Goal: Information Seeking & Learning: Learn about a topic

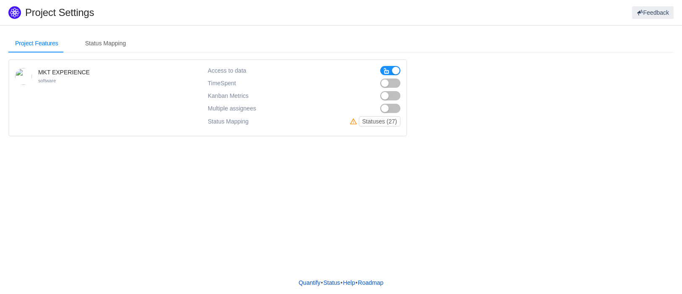
click at [388, 94] on button "button" at bounding box center [390, 95] width 20 height 9
click at [247, 97] on span "Kanban Metrics" at bounding box center [228, 95] width 41 height 7
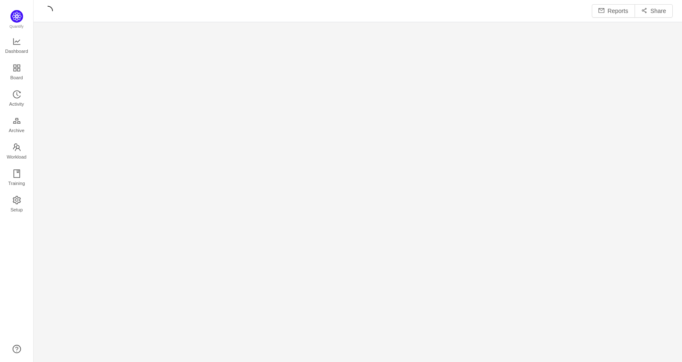
scroll to position [350, 630]
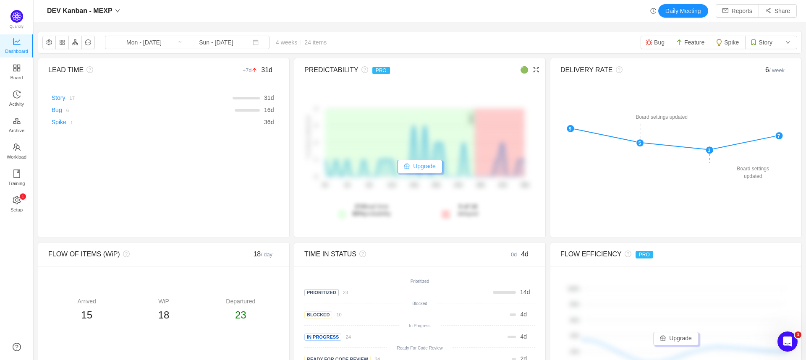
click at [417, 168] on button "Upgrade" at bounding box center [419, 166] width 45 height 13
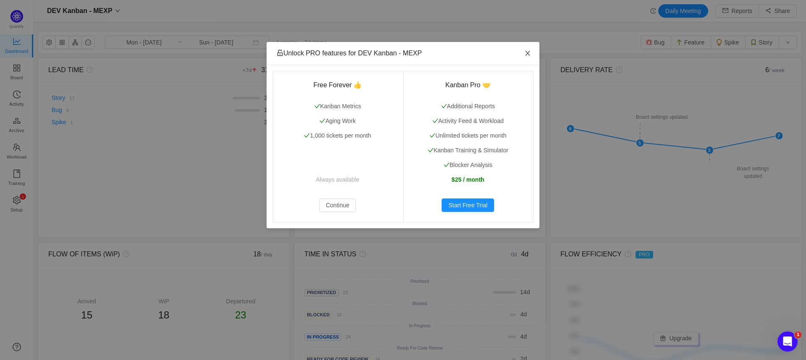
click at [525, 55] on icon "icon: close" at bounding box center [527, 53] width 7 height 7
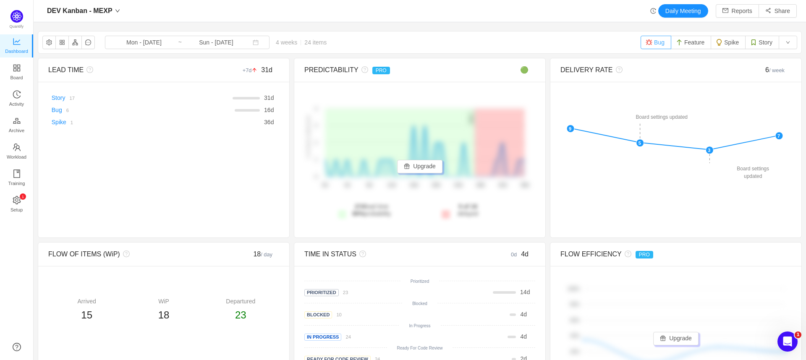
click at [651, 47] on button "Bug" at bounding box center [656, 42] width 31 height 13
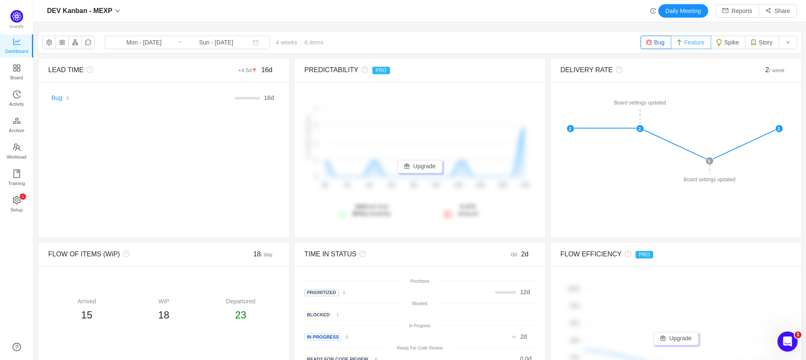
click at [682, 44] on button "Feature" at bounding box center [691, 42] width 40 height 13
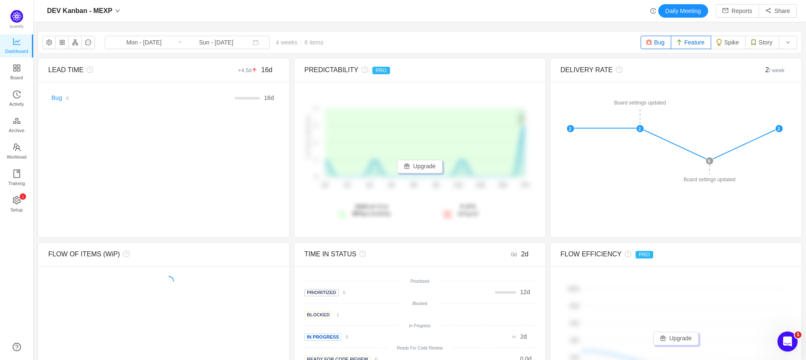
click at [682, 42] on button "Feature" at bounding box center [691, 42] width 40 height 13
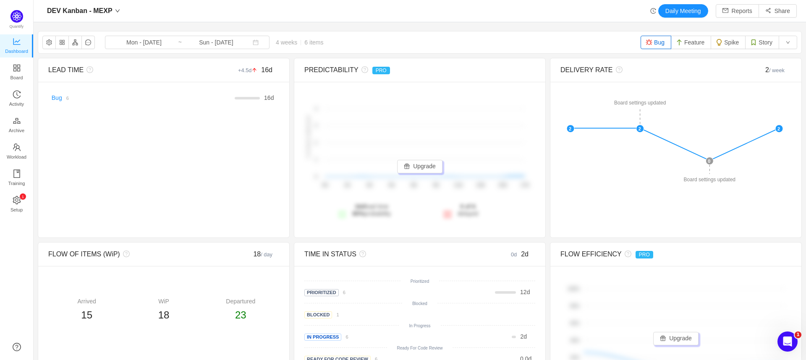
click at [654, 43] on button "Bug" at bounding box center [656, 42] width 31 height 13
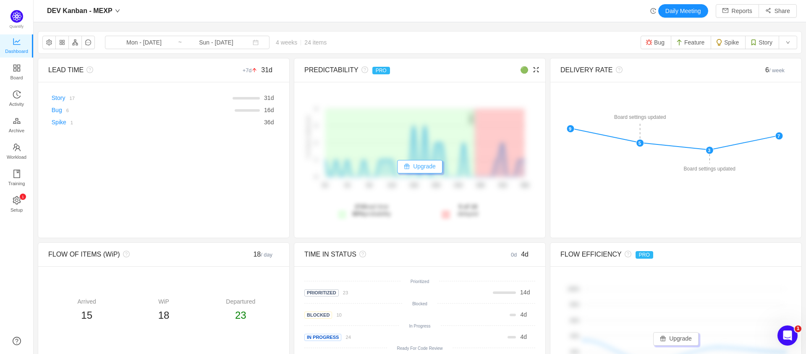
click at [414, 170] on button "Upgrade" at bounding box center [419, 166] width 45 height 13
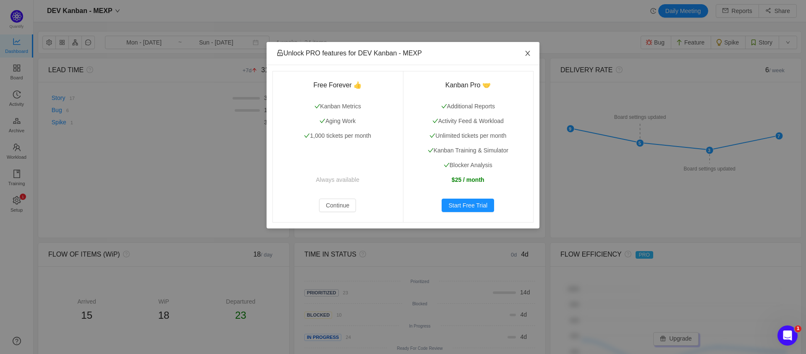
click at [530, 50] on icon "icon: close" at bounding box center [527, 53] width 7 height 7
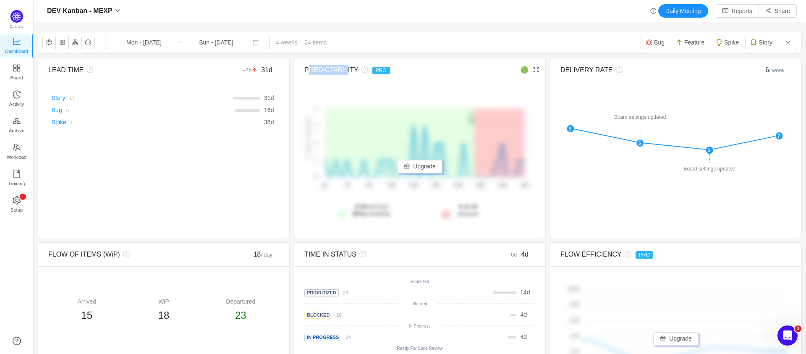
drag, startPoint x: 304, startPoint y: 71, endPoint x: 343, endPoint y: 66, distance: 38.6
click at [343, 66] on div "PREDICTABILITY PRO" at bounding box center [390, 70] width 173 height 10
click at [330, 70] on div "PREDICTABILITY PRO" at bounding box center [390, 70] width 173 height 10
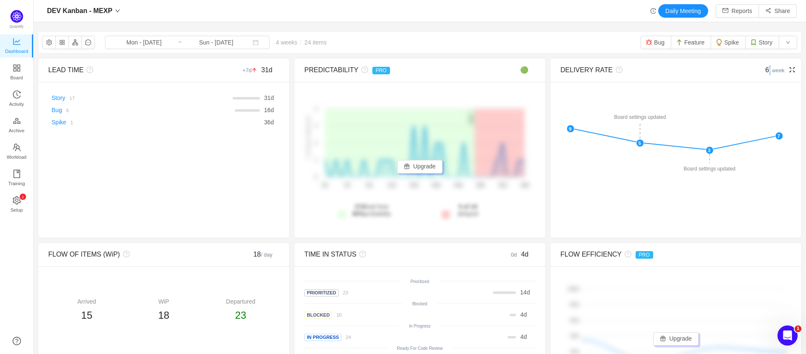
drag, startPoint x: 756, startPoint y: 70, endPoint x: 764, endPoint y: 70, distance: 8.0
click at [682, 70] on div "6 / week" at bounding box center [763, 70] width 58 height 10
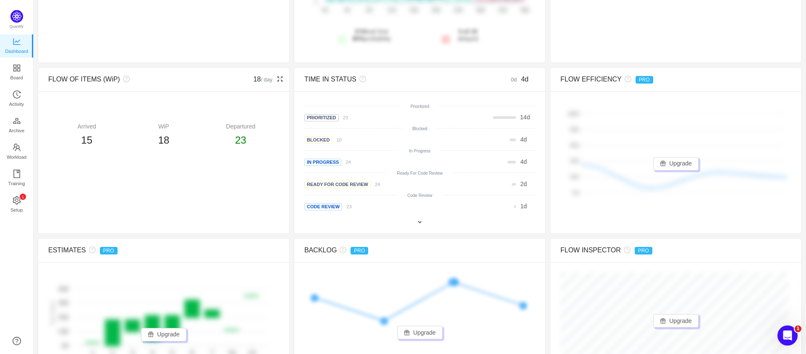
scroll to position [168, 0]
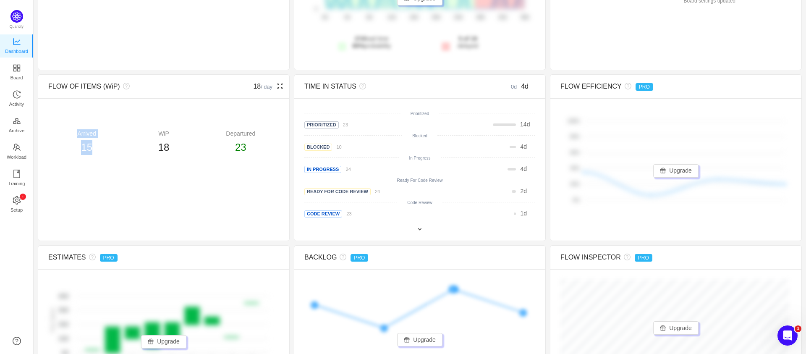
drag, startPoint x: 79, startPoint y: 134, endPoint x: 100, endPoint y: 141, distance: 22.0
click at [99, 141] on div "Arrived 15" at bounding box center [86, 142] width 77 height 26
click at [100, 141] on div "15" at bounding box center [86, 147] width 77 height 15
drag, startPoint x: 223, startPoint y: 133, endPoint x: 254, endPoint y: 146, distance: 33.9
click at [250, 141] on div "Departured 23" at bounding box center [240, 142] width 77 height 26
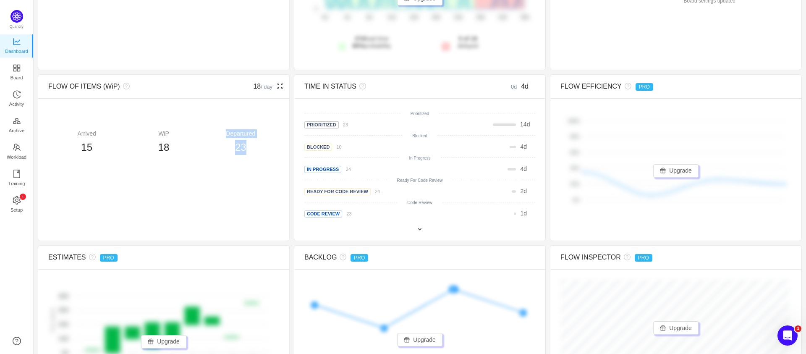
click at [254, 147] on div "23" at bounding box center [240, 147] width 77 height 15
drag, startPoint x: 228, startPoint y: 141, endPoint x: 221, endPoint y: 135, distance: 8.9
click at [221, 135] on div "Departured 23" at bounding box center [240, 142] width 77 height 26
click at [221, 135] on div "Departured" at bounding box center [240, 133] width 77 height 9
click at [411, 235] on div "There are no delivered work items in the selected period Possible solutions Pri…" at bounding box center [419, 169] width 251 height 142
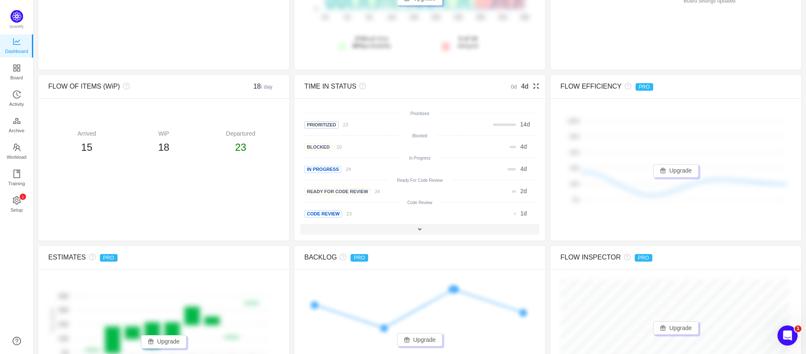
click at [417, 231] on span at bounding box center [420, 229] width 7 height 7
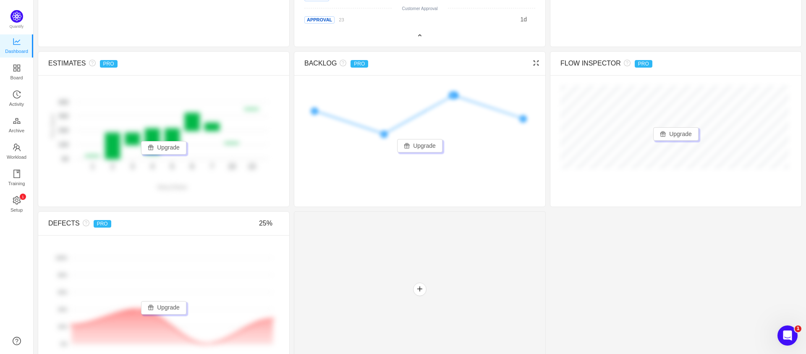
scroll to position [446, 0]
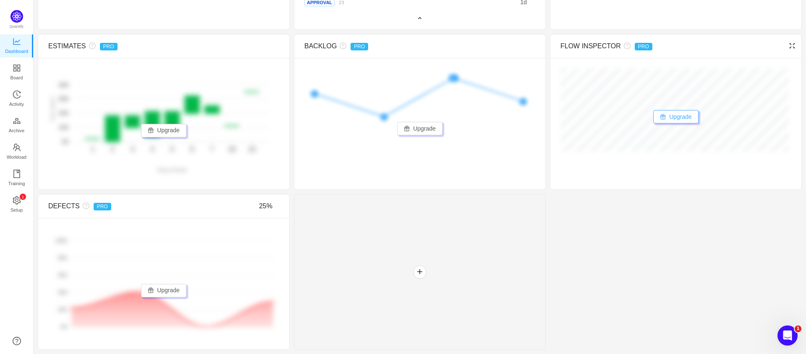
click at [676, 116] on button "Upgrade" at bounding box center [675, 116] width 45 height 13
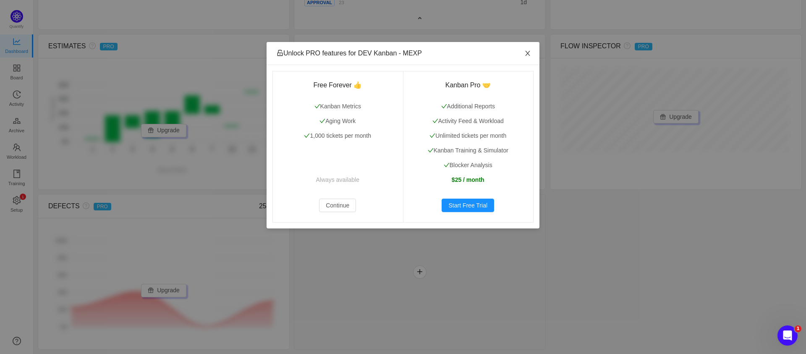
click at [532, 54] on span "Close" at bounding box center [528, 54] width 24 height 24
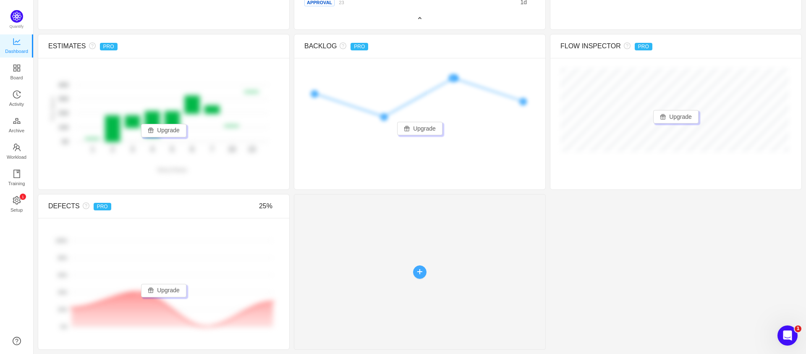
click at [418, 274] on button "button" at bounding box center [419, 271] width 13 height 13
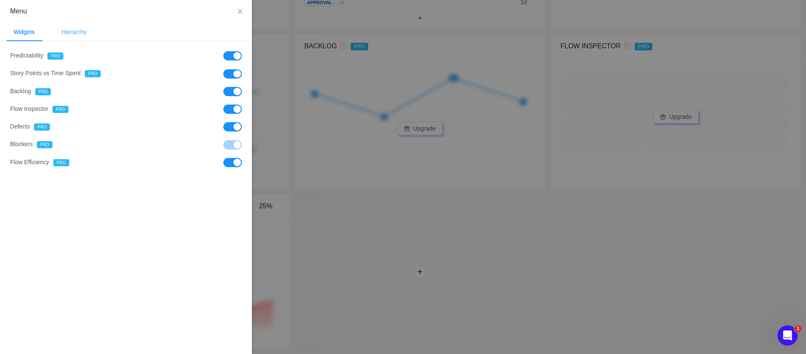
click at [76, 29] on div "Hierarchy" at bounding box center [74, 32] width 39 height 19
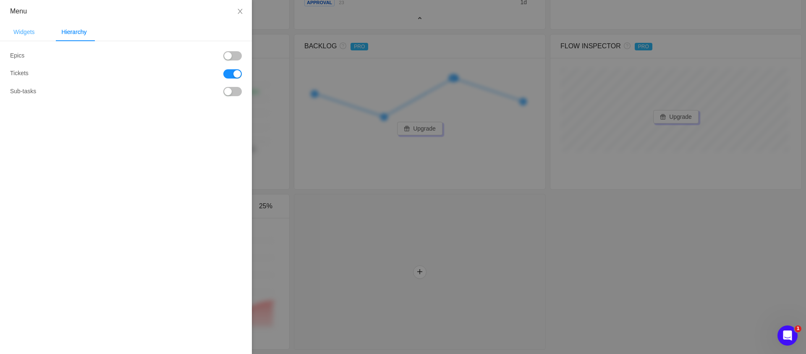
click at [20, 34] on div "Widgets" at bounding box center [24, 32] width 35 height 19
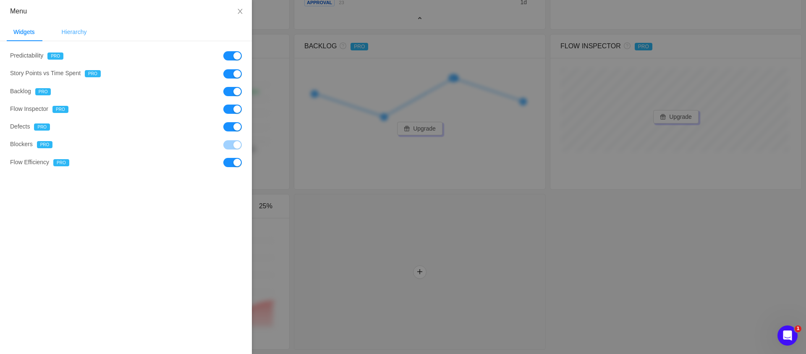
click at [80, 29] on div "Hierarchy" at bounding box center [74, 32] width 39 height 19
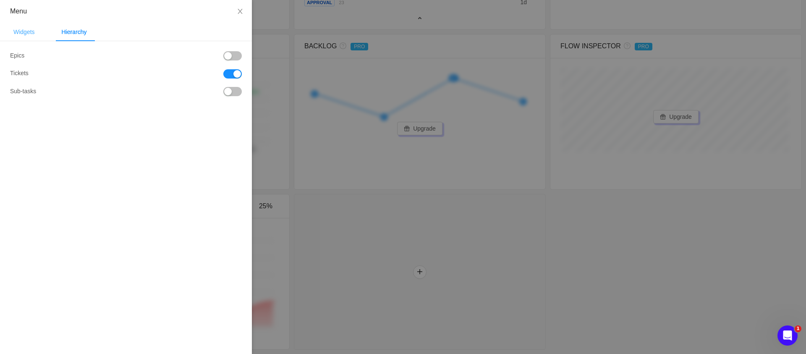
click at [24, 39] on div "Widgets" at bounding box center [24, 32] width 35 height 19
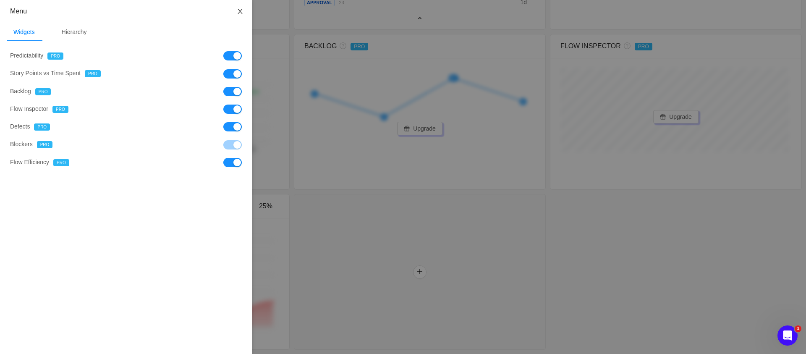
click at [244, 9] on button "Close" at bounding box center [240, 12] width 24 height 24
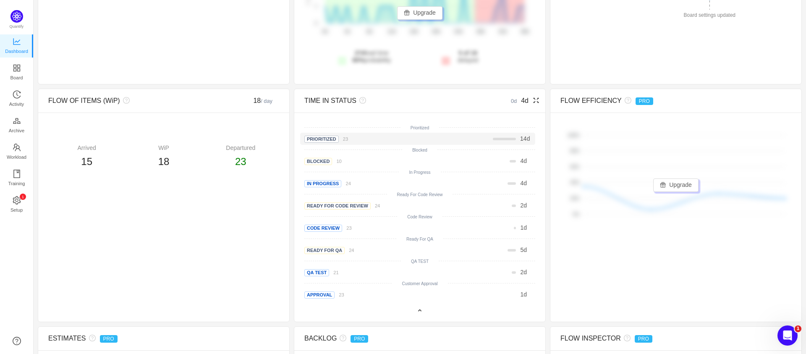
scroll to position [152, 0]
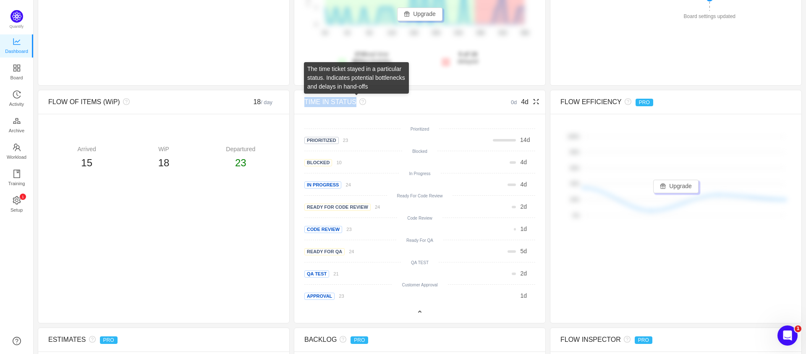
drag, startPoint x: 301, startPoint y: 101, endPoint x: 354, endPoint y: 99, distance: 52.5
click at [354, 99] on div "TIME IN STATUS 0d 4d" at bounding box center [419, 102] width 251 height 24
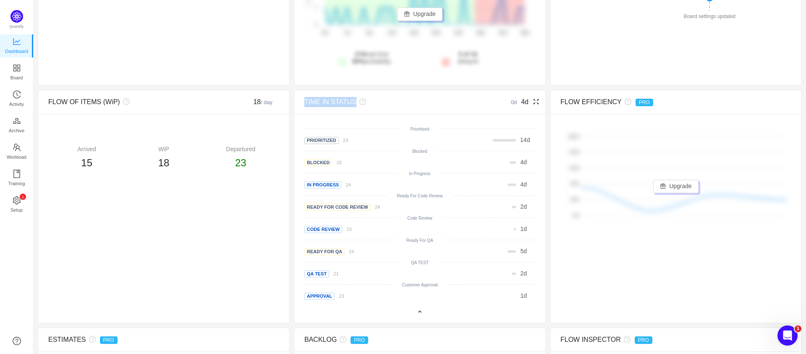
click at [306, 105] on div "TIME IN STATUS" at bounding box center [390, 102] width 173 height 10
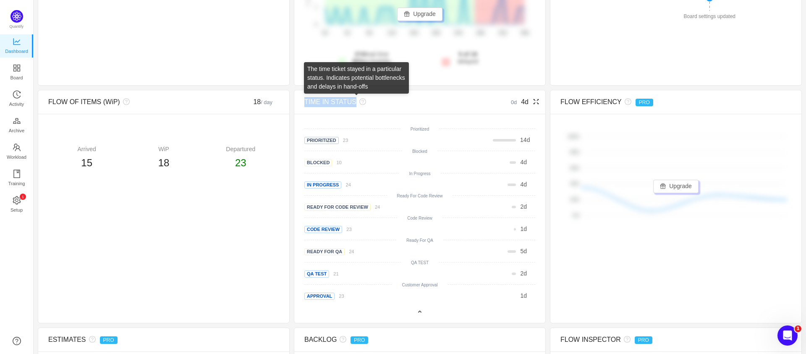
drag, startPoint x: 299, startPoint y: 102, endPoint x: 356, endPoint y: 105, distance: 57.2
click at [356, 105] on div "TIME IN STATUS 0d 4d" at bounding box center [419, 102] width 251 height 24
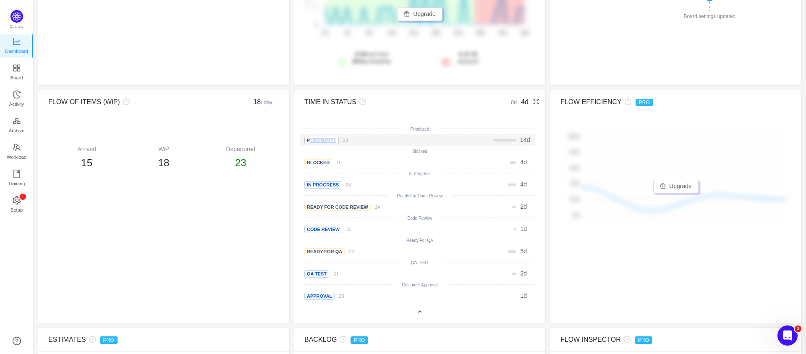
drag, startPoint x: 306, startPoint y: 139, endPoint x: 328, endPoint y: 141, distance: 22.4
click at [328, 141] on span "Prioritized" at bounding box center [321, 140] width 34 height 7
click at [330, 161] on div "BLOCKED 10" at bounding box center [352, 162] width 96 height 9
drag, startPoint x: 319, startPoint y: 184, endPoint x: 336, endPoint y: 191, distance: 18.8
click at [340, 185] on div "In progress 24" at bounding box center [352, 184] width 96 height 9
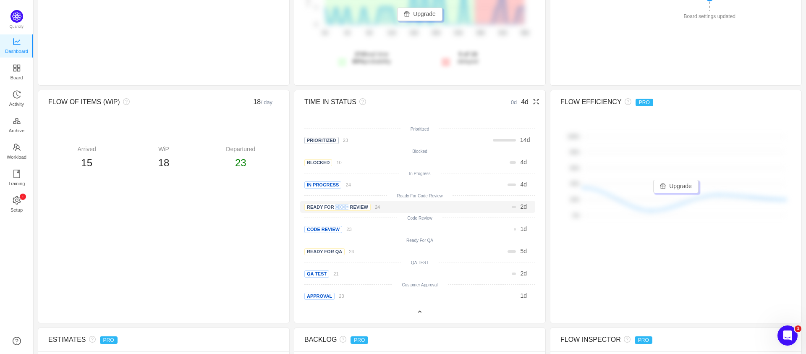
drag, startPoint x: 332, startPoint y: 206, endPoint x: 353, endPoint y: 211, distance: 21.5
click at [348, 206] on span "ready for code review" at bounding box center [337, 207] width 66 height 7
drag, startPoint x: 316, startPoint y: 225, endPoint x: 330, endPoint y: 232, distance: 16.2
click at [328, 227] on div "Code review 23" at bounding box center [352, 229] width 96 height 9
click at [340, 259] on div "Prioritized Prioritized 23 14 d Blocked BLOCKED 10 4 d In Progress In progress …" at bounding box center [419, 213] width 231 height 178
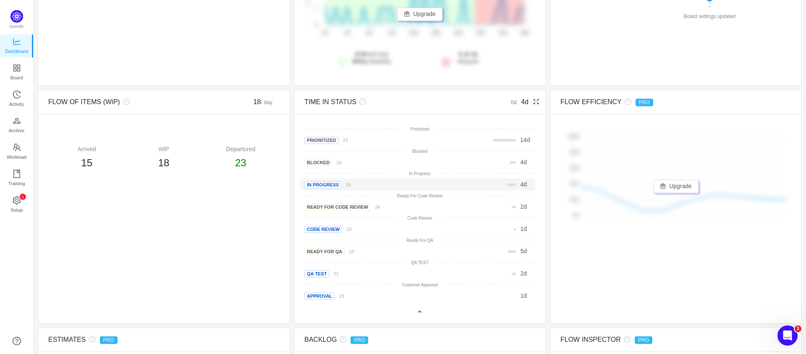
click at [317, 185] on span "In progress" at bounding box center [322, 184] width 37 height 7
click at [349, 214] on div "Code Review" at bounding box center [419, 217] width 231 height 10
click at [319, 183] on span "In progress" at bounding box center [322, 184] width 37 height 7
drag, startPoint x: 343, startPoint y: 212, endPoint x: 320, endPoint y: 184, distance: 36.7
click at [342, 211] on div "Prioritized Prioritized 23 14 d Blocked BLOCKED 10 4 d In Progress In progress …" at bounding box center [419, 213] width 231 height 178
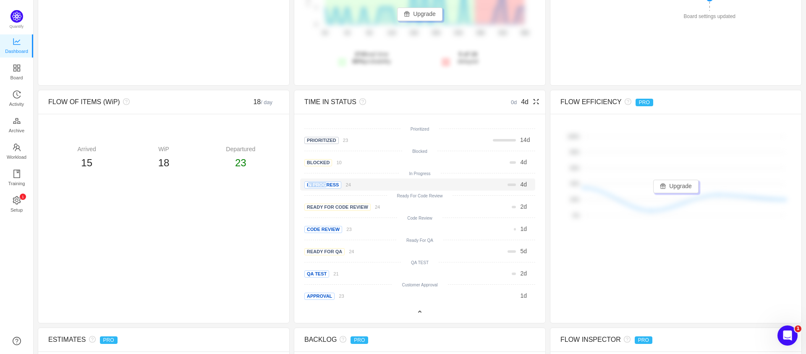
click at [325, 189] on span "In progress" at bounding box center [322, 184] width 37 height 7
click at [347, 212] on div "Code Review" at bounding box center [419, 217] width 231 height 10
drag, startPoint x: 307, startPoint y: 106, endPoint x: 359, endPoint y: 132, distance: 58.0
click at [330, 107] on div "TIME IN STATUS" at bounding box center [390, 102] width 173 height 10
click at [305, 95] on div "TIME IN STATUS 0d 4d" at bounding box center [419, 102] width 231 height 24
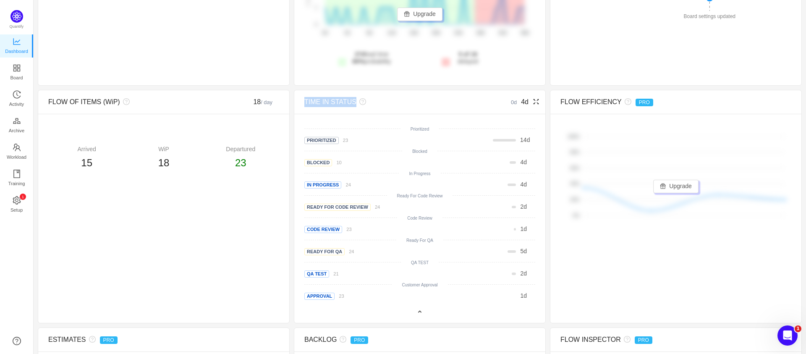
drag, startPoint x: 304, startPoint y: 102, endPoint x: 361, endPoint y: 99, distance: 56.7
click at [362, 97] on div "TIME IN STATUS" at bounding box center [390, 102] width 173 height 10
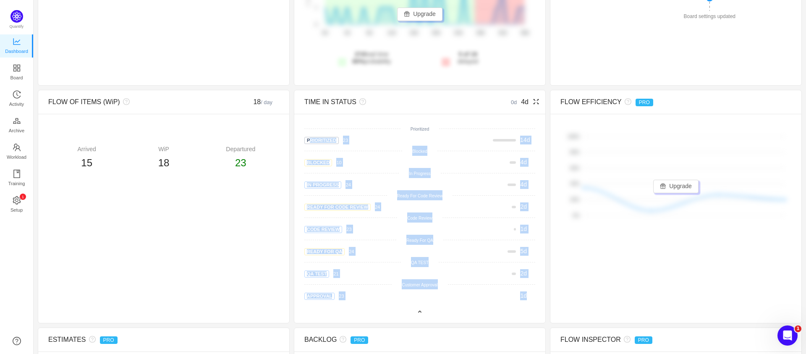
drag, startPoint x: 304, startPoint y: 135, endPoint x: 531, endPoint y: 301, distance: 281.4
click at [531, 301] on div "There are no delivered work items in the selected period Possible solutions Pri…" at bounding box center [419, 218] width 251 height 209
click at [527, 293] on div "1 d" at bounding box center [468, 295] width 135 height 9
drag, startPoint x: 523, startPoint y: 297, endPoint x: 301, endPoint y: 147, distance: 267.5
click at [301, 147] on div "There are no delivered work items in the selected period Possible solutions Pri…" at bounding box center [419, 218] width 251 height 209
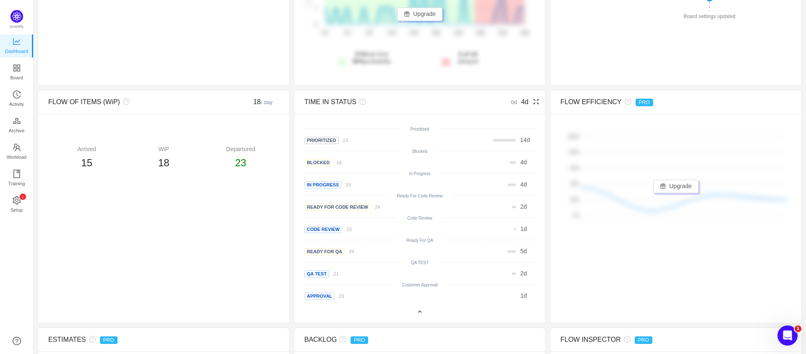
click at [301, 147] on div "There are no delivered work items in the selected period Possible solutions Pri…" at bounding box center [419, 218] width 251 height 209
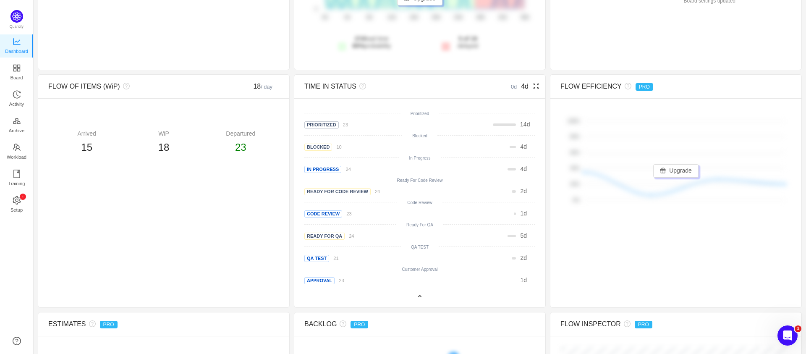
scroll to position [210, 0]
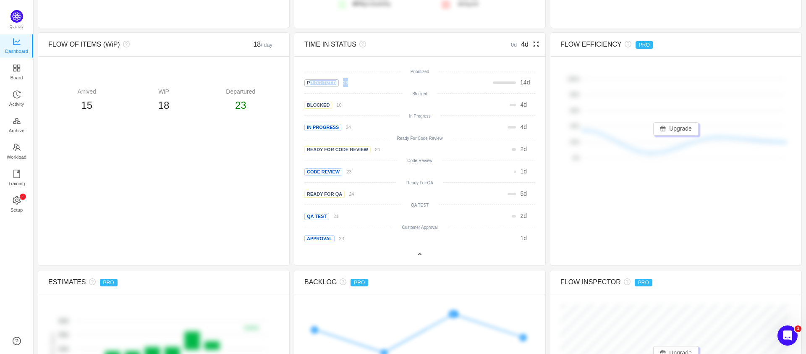
drag, startPoint x: 302, startPoint y: 85, endPoint x: 347, endPoint y: 92, distance: 45.9
click at [358, 87] on div "Prioritized 23 14 d" at bounding box center [417, 82] width 235 height 12
drag, startPoint x: 304, startPoint y: 102, endPoint x: 341, endPoint y: 107, distance: 37.3
click at [341, 107] on div "BLOCKED 10" at bounding box center [352, 104] width 96 height 9
drag, startPoint x: 344, startPoint y: 136, endPoint x: 356, endPoint y: 140, distance: 12.2
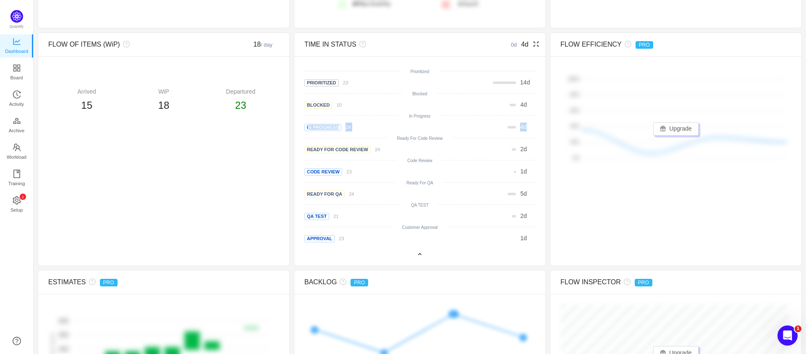
click at [355, 139] on div "Prioritized Prioritized 23 14 d Blocked BLOCKED 10 4 d In Progress In progress …" at bounding box center [419, 155] width 231 height 178
drag, startPoint x: 305, startPoint y: 155, endPoint x: 359, endPoint y: 165, distance: 54.7
click at [361, 160] on div "Prioritized Prioritized 23 14 d Blocked BLOCKED 10 4 d In Progress In progress …" at bounding box center [419, 155] width 231 height 178
drag, startPoint x: 304, startPoint y: 171, endPoint x: 346, endPoint y: 182, distance: 43.3
click at [345, 177] on div "Code review 23 1 d" at bounding box center [417, 171] width 235 height 12
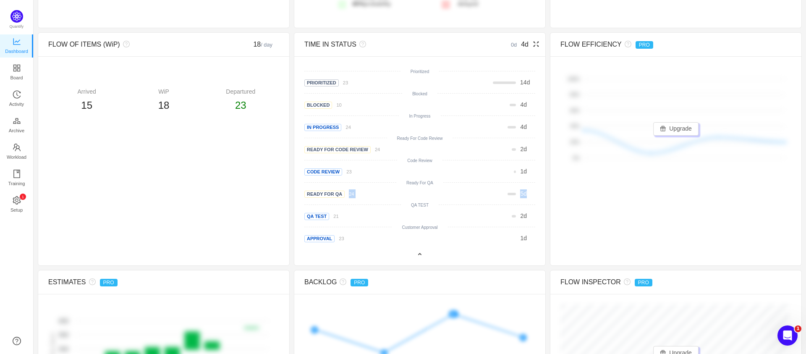
drag, startPoint x: 303, startPoint y: 199, endPoint x: 355, endPoint y: 207, distance: 52.7
click at [353, 206] on div "Prioritized Prioritized 23 14 d Blocked BLOCKED 10 4 d In Progress In progress …" at bounding box center [419, 155] width 231 height 178
drag, startPoint x: 304, startPoint y: 212, endPoint x: 346, endPoint y: 218, distance: 42.5
click at [346, 218] on div "QA Test 21" at bounding box center [352, 216] width 96 height 9
drag, startPoint x: 313, startPoint y: 236, endPoint x: 351, endPoint y: 228, distance: 39.0
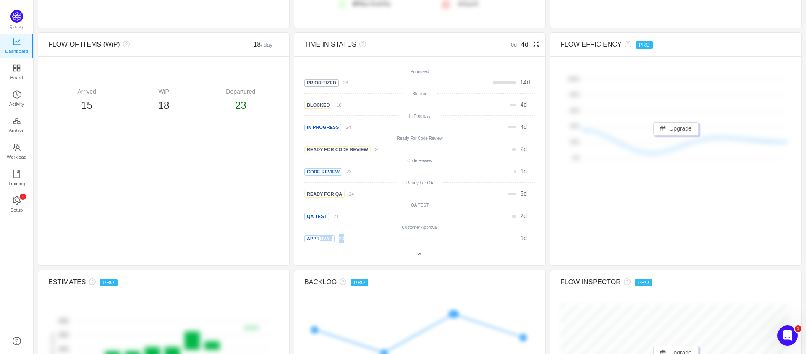
click at [348, 236] on div "Approval 23" at bounding box center [352, 238] width 96 height 9
drag, startPoint x: 360, startPoint y: 214, endPoint x: 349, endPoint y: 215, distance: 10.9
click at [361, 215] on div "Prioritized Prioritized 23 14 d Blocked BLOCKED 10 4 d In Progress In progress …" at bounding box center [419, 155] width 231 height 178
drag, startPoint x: 309, startPoint y: 254, endPoint x: 355, endPoint y: 256, distance: 45.4
click at [349, 257] on div at bounding box center [419, 254] width 239 height 11
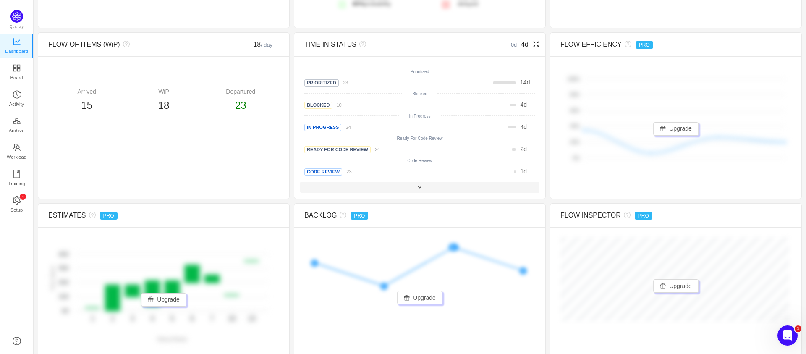
click at [405, 190] on div at bounding box center [419, 187] width 239 height 11
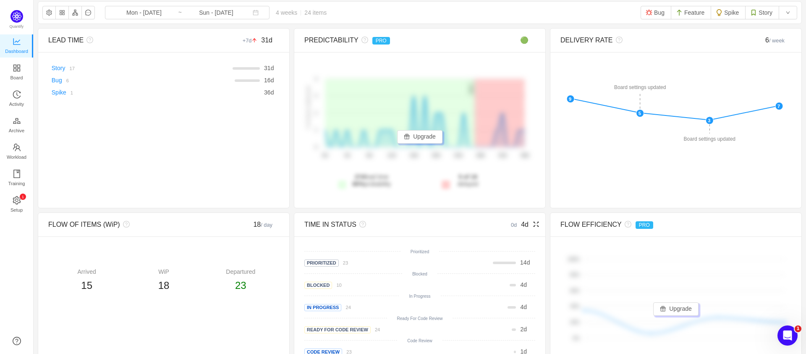
scroll to position [0, 0]
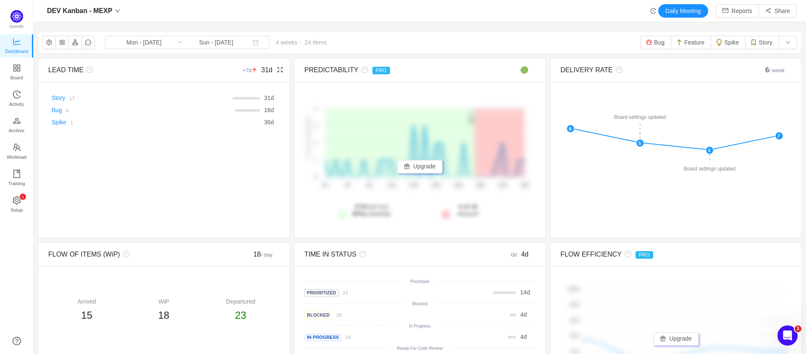
click at [282, 69] on div "LEAD TIME +7d 31d" at bounding box center [163, 70] width 251 height 24
click at [280, 69] on icon "icon: fullscreen" at bounding box center [280, 69] width 7 height 7
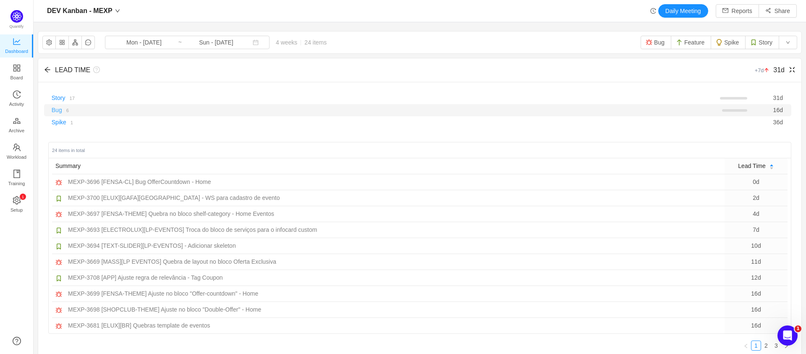
click at [57, 109] on link "Bug" at bounding box center [57, 110] width 10 height 7
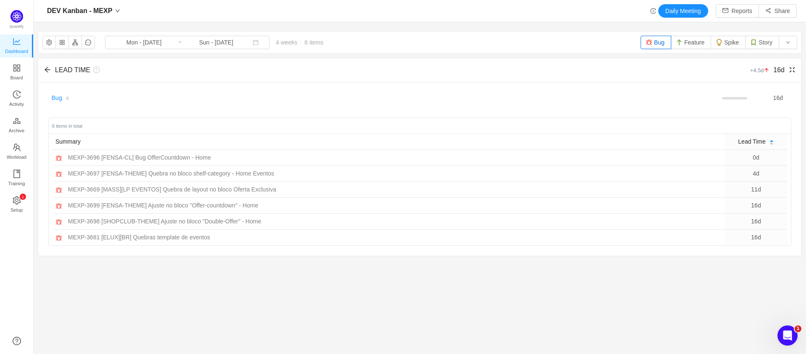
click at [60, 121] on div "6 items in total" at bounding box center [420, 126] width 742 height 16
click at [47, 68] on icon "icon: arrow-left" at bounding box center [47, 69] width 5 height 5
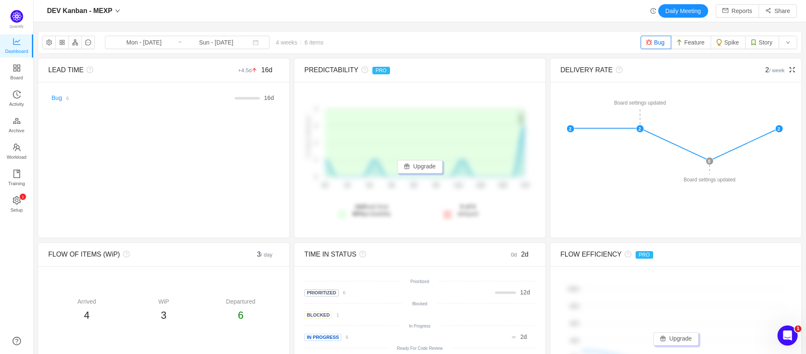
click at [682, 71] on icon "icon: fullscreen" at bounding box center [792, 69] width 5 height 5
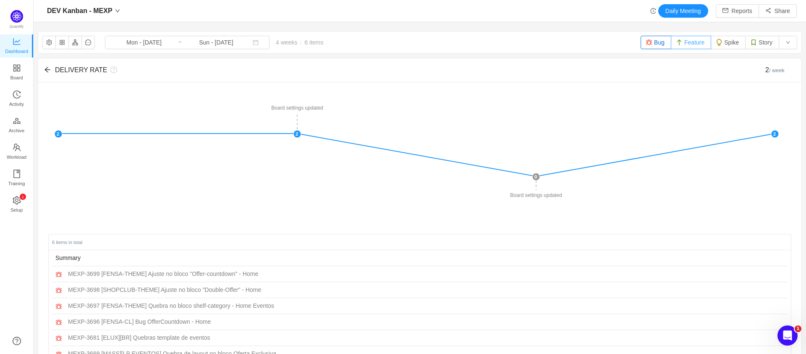
click at [682, 44] on button "Feature" at bounding box center [691, 42] width 40 height 13
click at [682, 43] on button "Spike" at bounding box center [728, 42] width 35 height 13
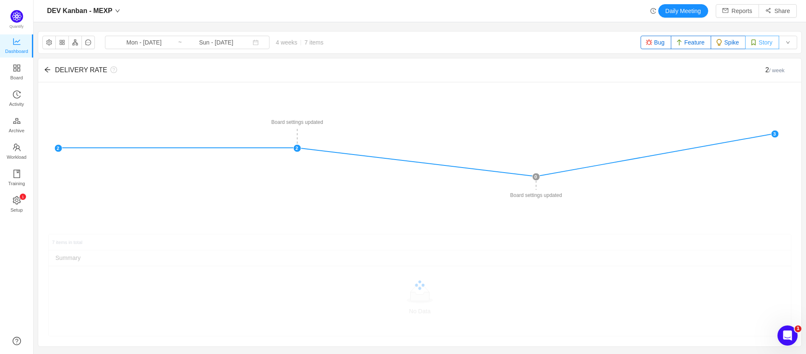
click at [682, 45] on button "Story" at bounding box center [762, 42] width 34 height 13
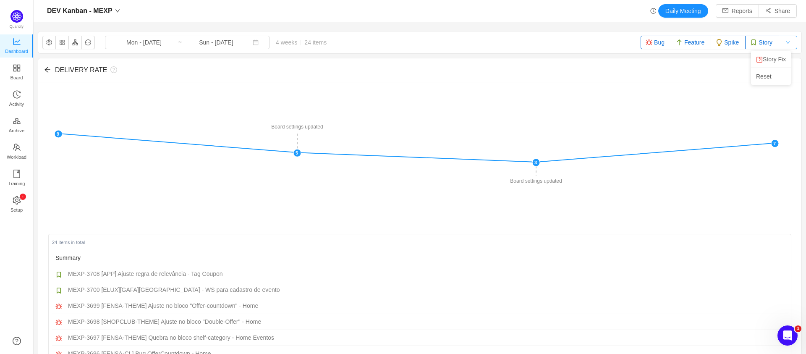
click at [682, 45] on button "button" at bounding box center [788, 42] width 18 height 13
click at [682, 55] on li "Story Fix" at bounding box center [771, 58] width 40 height 13
click at [51, 67] on div "DELIVERY RATE" at bounding box center [327, 70] width 558 height 10
click at [49, 72] on icon "icon: arrow-left" at bounding box center [47, 69] width 7 height 7
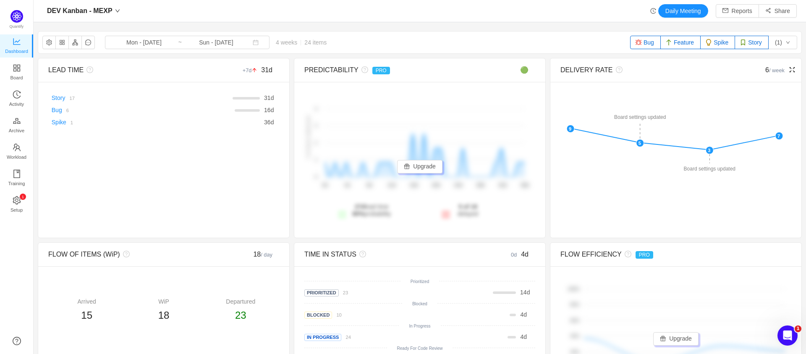
scroll to position [84, 0]
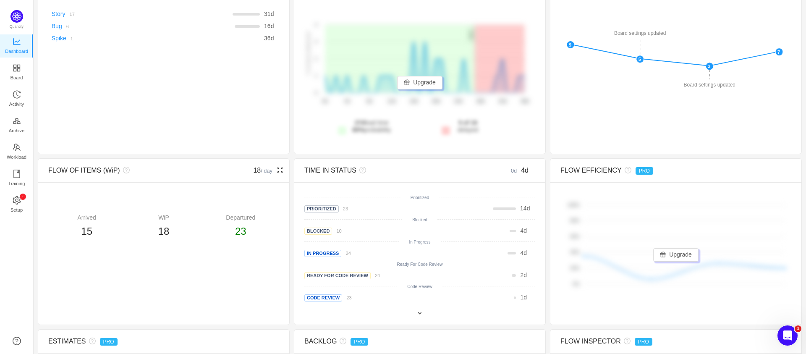
click at [277, 170] on icon "icon: fullscreen" at bounding box center [280, 170] width 7 height 7
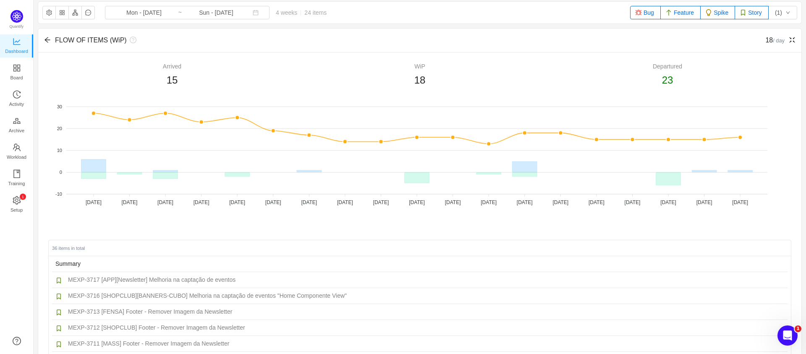
scroll to position [0, 0]
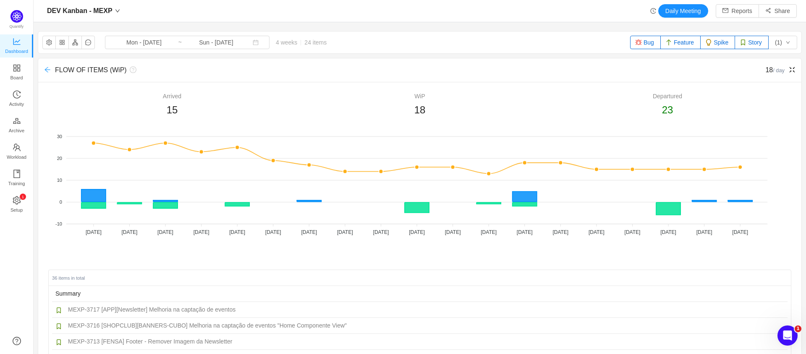
click at [46, 68] on icon "icon: arrow-left" at bounding box center [47, 69] width 7 height 7
